Goal: Find specific page/section: Find specific page/section

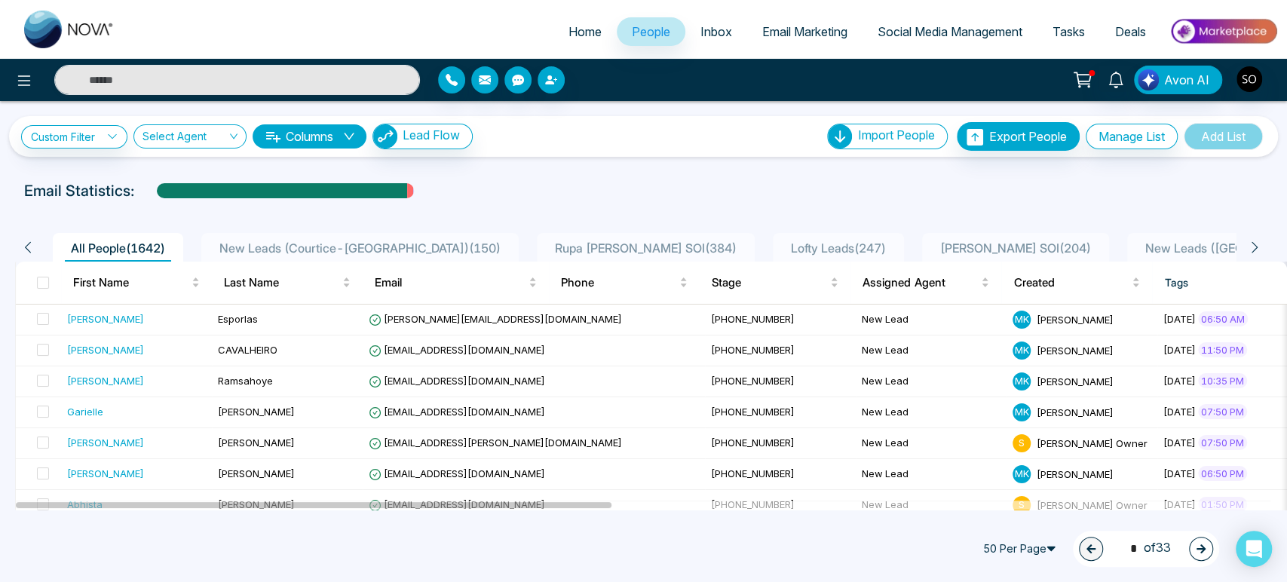
click at [1261, 254] on icon at bounding box center [1255, 248] width 14 height 14
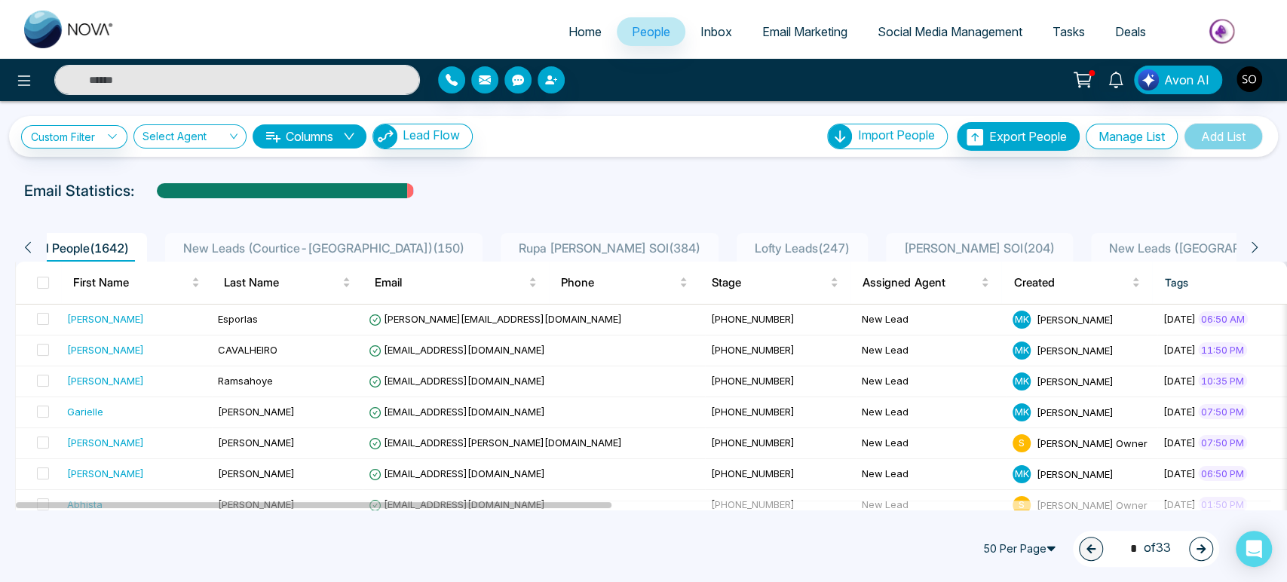
scroll to position [0, 73]
click at [1261, 254] on icon at bounding box center [1255, 248] width 14 height 14
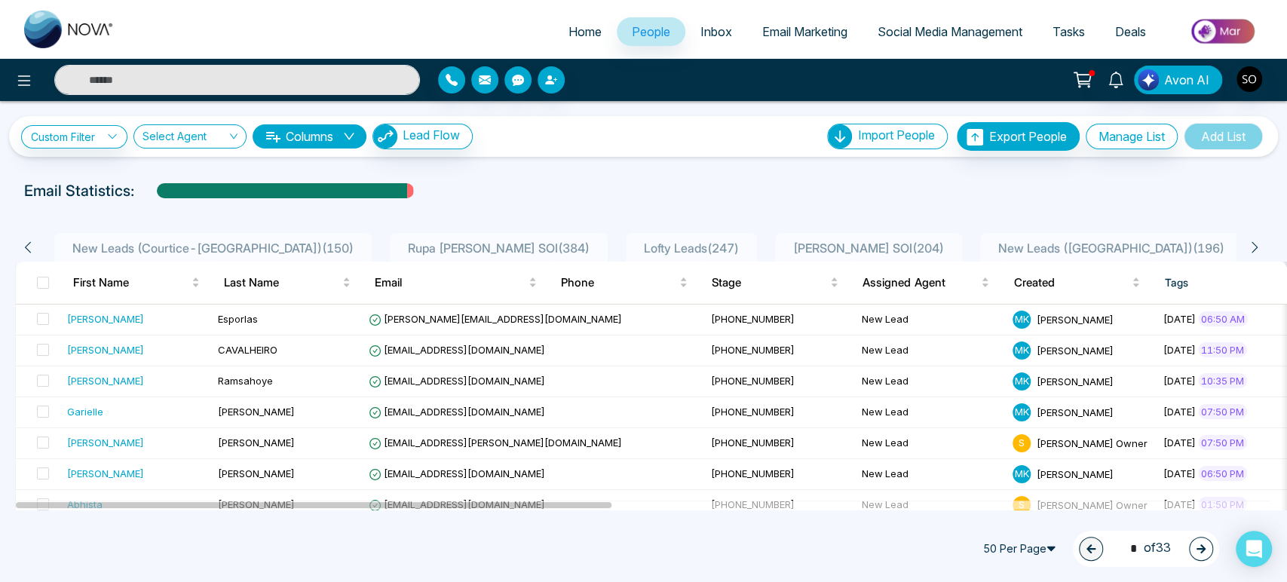
click at [854, 256] on span "[PERSON_NAME] SOI ( 204 )" at bounding box center [868, 248] width 163 height 15
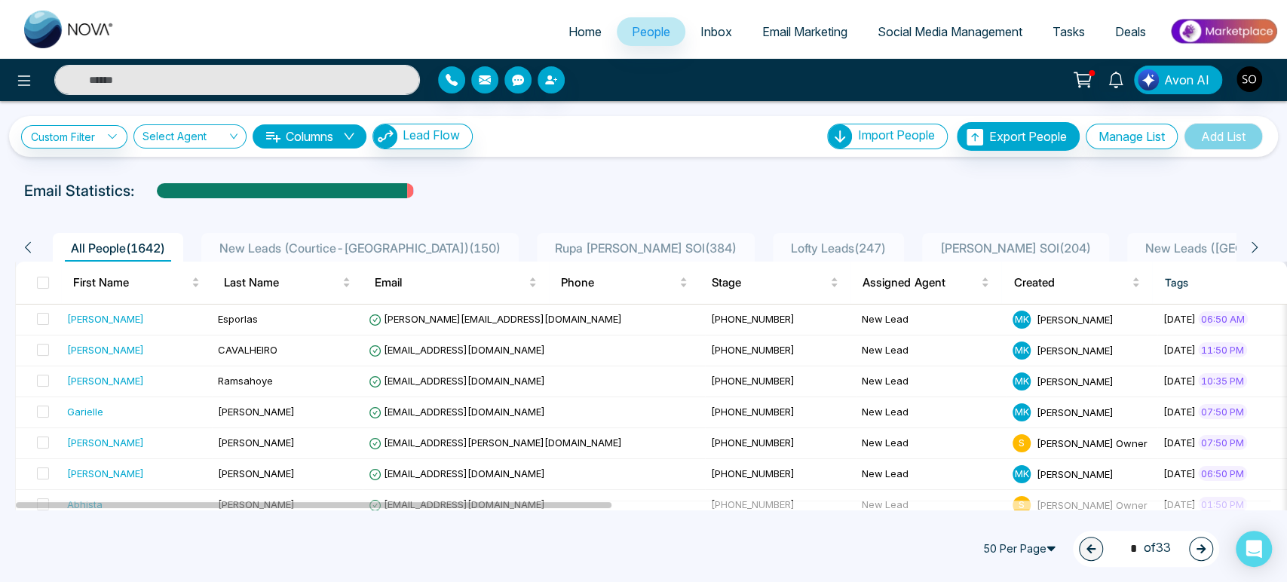
click at [1258, 253] on icon at bounding box center [1255, 247] width 6 height 11
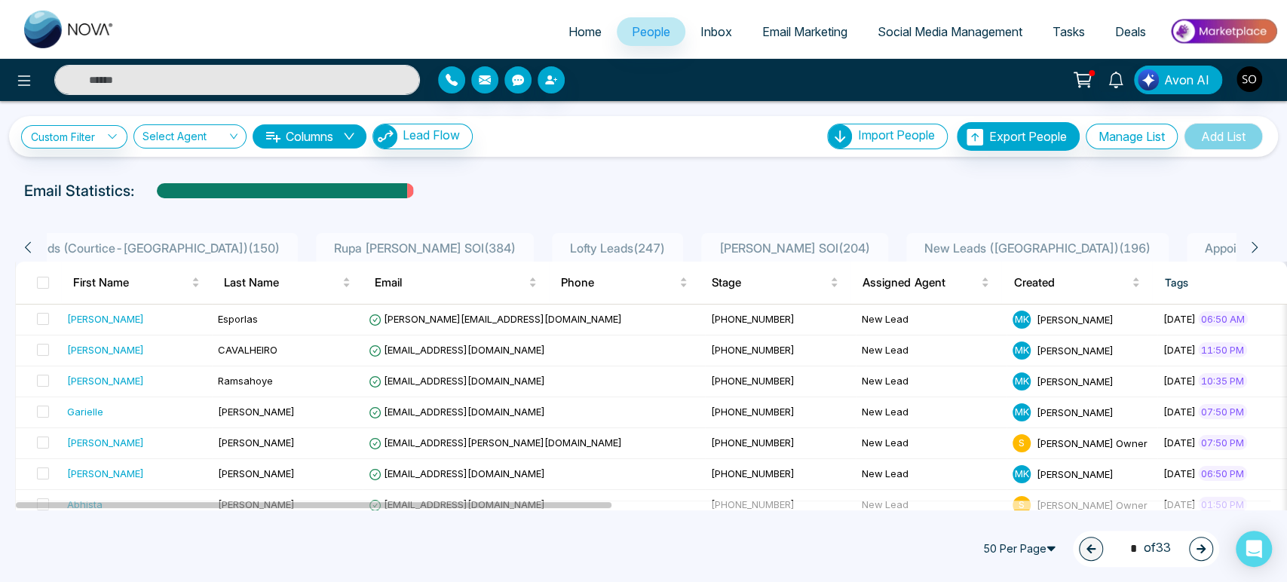
click at [1258, 253] on icon at bounding box center [1255, 247] width 6 height 11
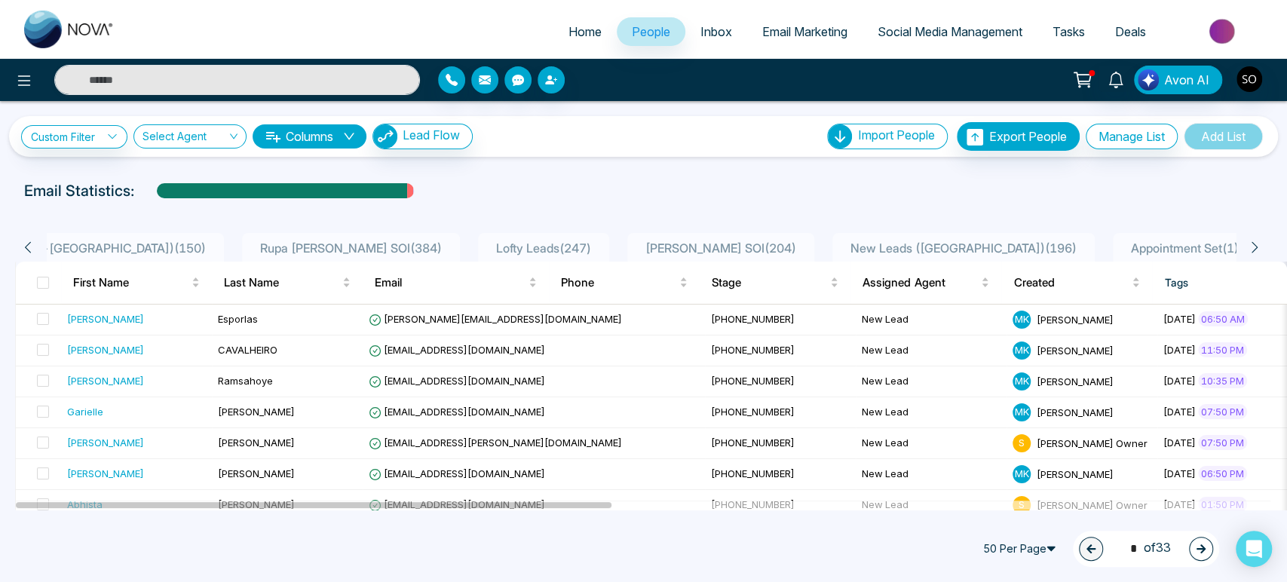
click at [1258, 253] on icon at bounding box center [1255, 247] width 6 height 11
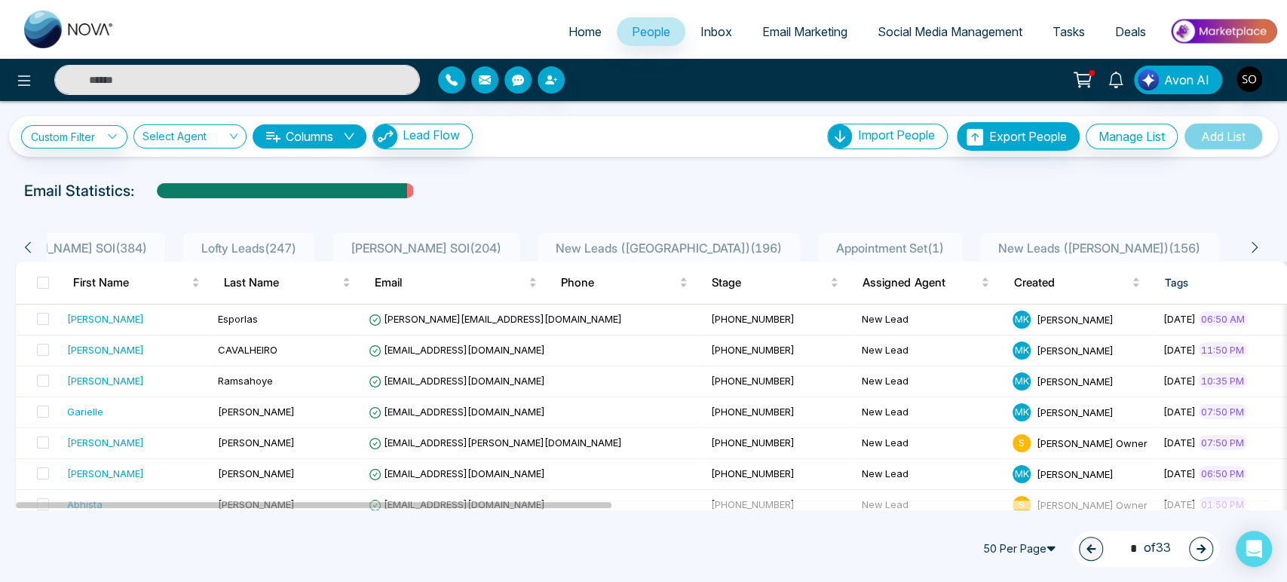
click at [1258, 253] on icon at bounding box center [1255, 247] width 6 height 11
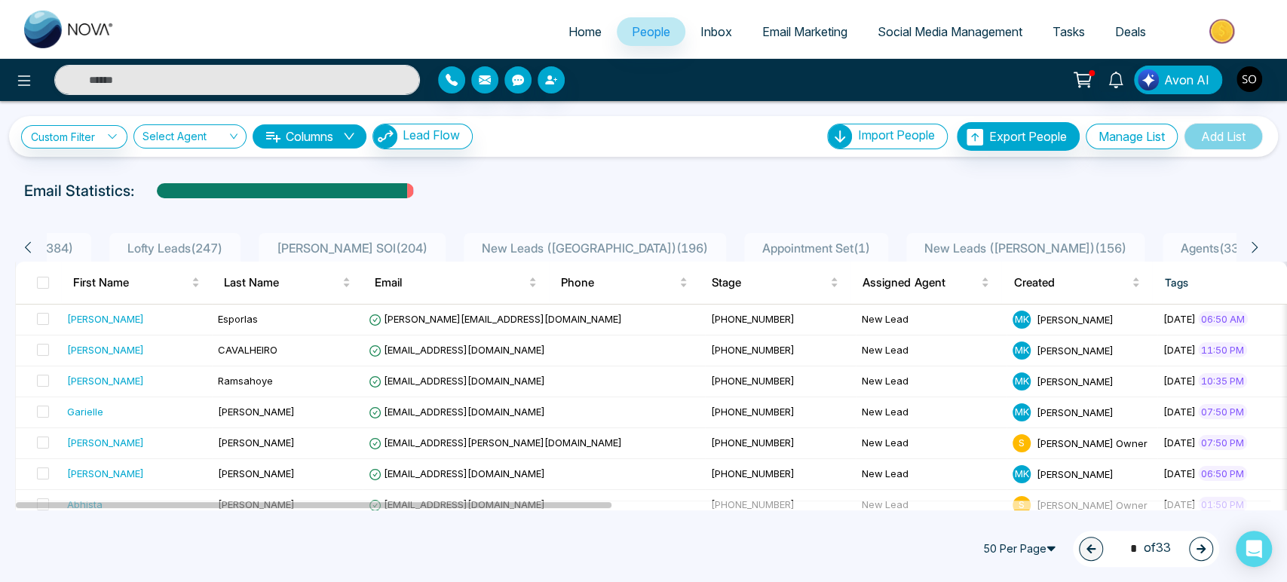
click at [1197, 256] on span "Agents ( 331 )" at bounding box center [1216, 248] width 82 height 15
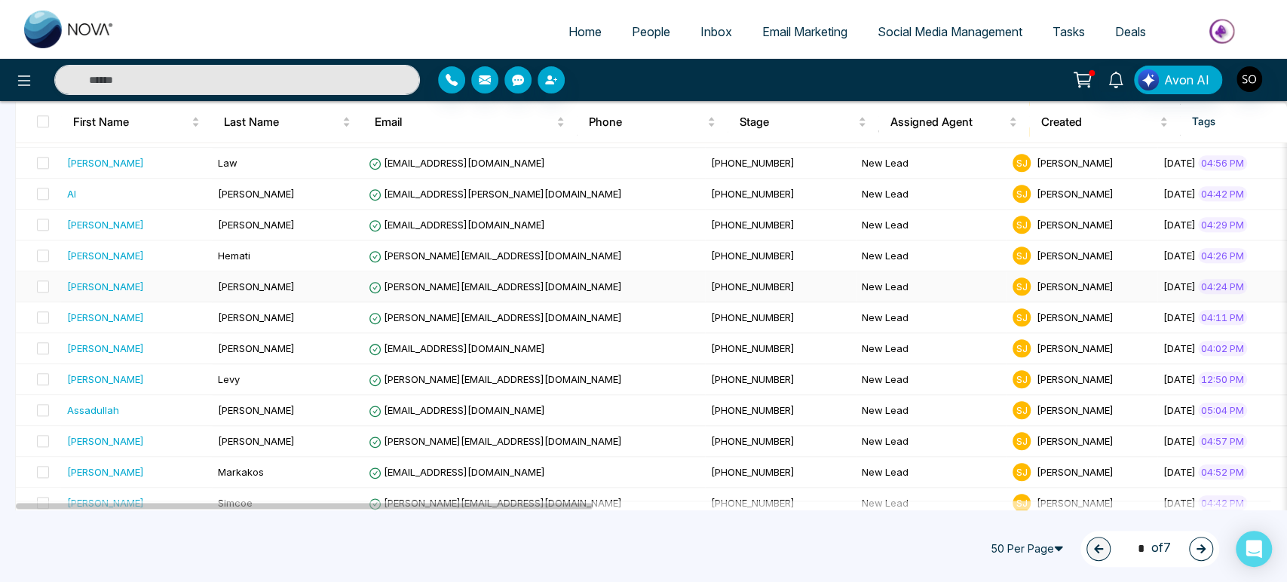
scroll to position [1387, 0]
